Goal: Task Accomplishment & Management: Use online tool/utility

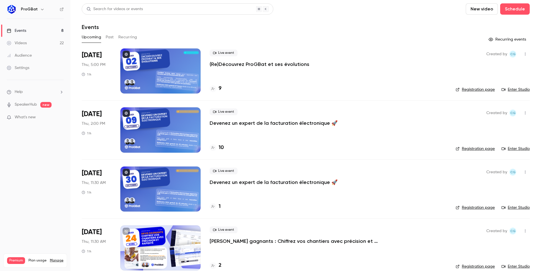
click at [278, 64] on p "(Re)Découvrez ProGBat et ses évolutions" at bounding box center [260, 64] width 100 height 7
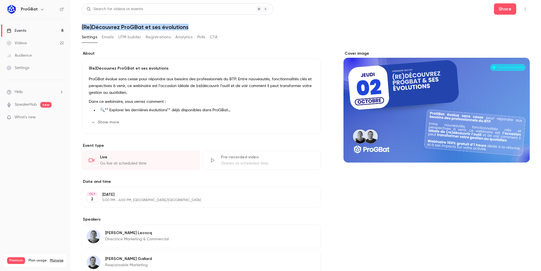
drag, startPoint x: 81, startPoint y: 26, endPoint x: 195, endPoint y: 26, distance: 114.5
click at [195, 26] on main "Search for videos or events Share (Re)Découvrez ProGBat et ses évolutions Setti…" at bounding box center [306, 135] width 471 height 271
copy h1 "(Re)Découvrez ProGBat et ses évolutions"
click at [335, 17] on header "Search for videos or events Share (Re)Découvrez ProGBat et ses évolutions" at bounding box center [306, 16] width 448 height 27
click at [121, 37] on button "UTM builder" at bounding box center [129, 37] width 23 height 9
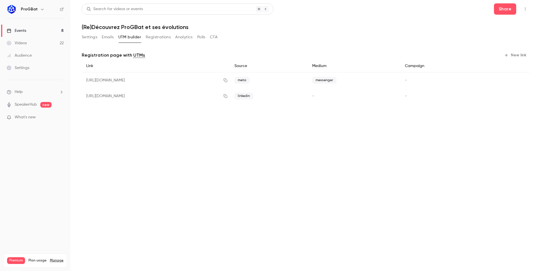
click at [527, 54] on button "New link" at bounding box center [516, 55] width 28 height 9
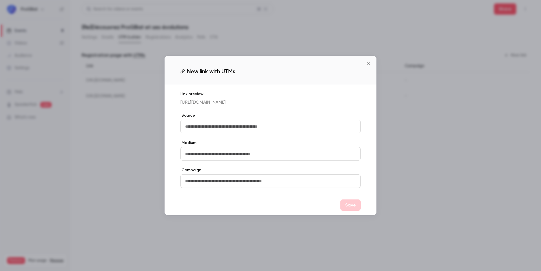
click at [267, 133] on input "text" at bounding box center [270, 127] width 180 height 14
type input "*******"
type input "*"
type input "**********"
click at [353, 211] on button "Save" at bounding box center [351, 205] width 20 height 11
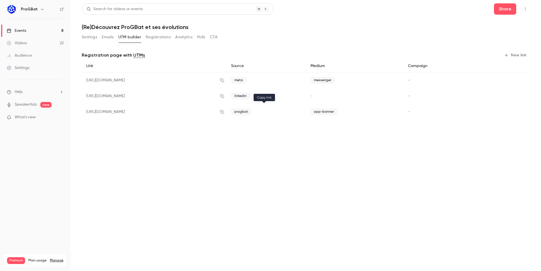
click at [224, 112] on icon "button" at bounding box center [222, 112] width 5 height 4
click at [49, 115] on p "What's new" at bounding box center [31, 117] width 48 height 6
click at [479, 126] on div at bounding box center [270, 135] width 541 height 271
click at [86, 38] on button "Settings" at bounding box center [90, 37] width 16 height 9
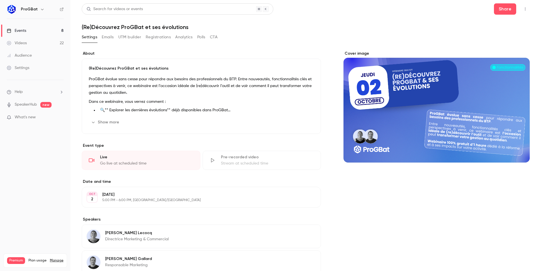
click at [168, 37] on button "Registrations" at bounding box center [158, 37] width 25 height 9
